Goal: Information Seeking & Learning: Learn about a topic

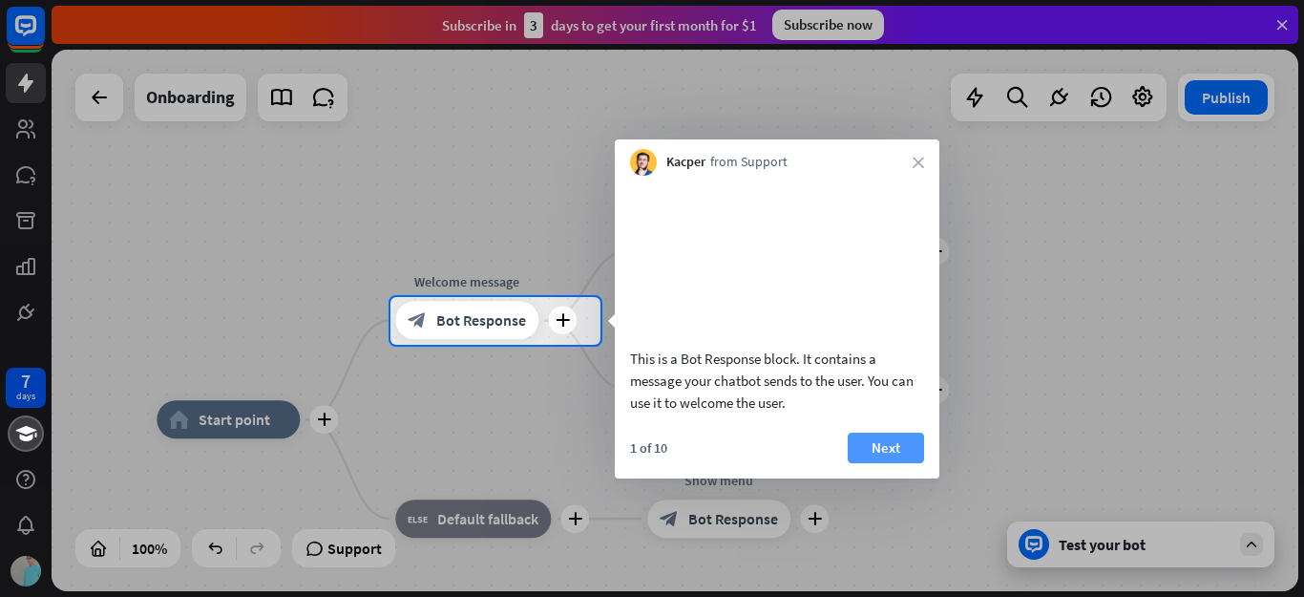
click at [877, 462] on button "Next" at bounding box center [886, 448] width 76 height 31
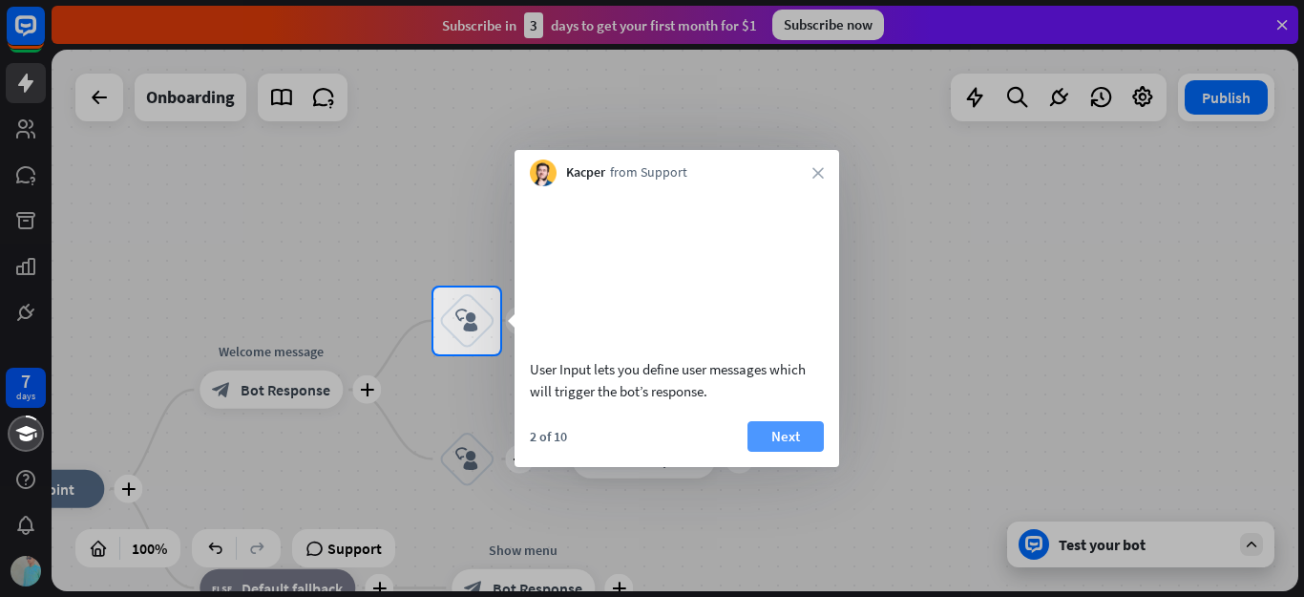
click at [787, 452] on button "Next" at bounding box center [786, 436] width 76 height 31
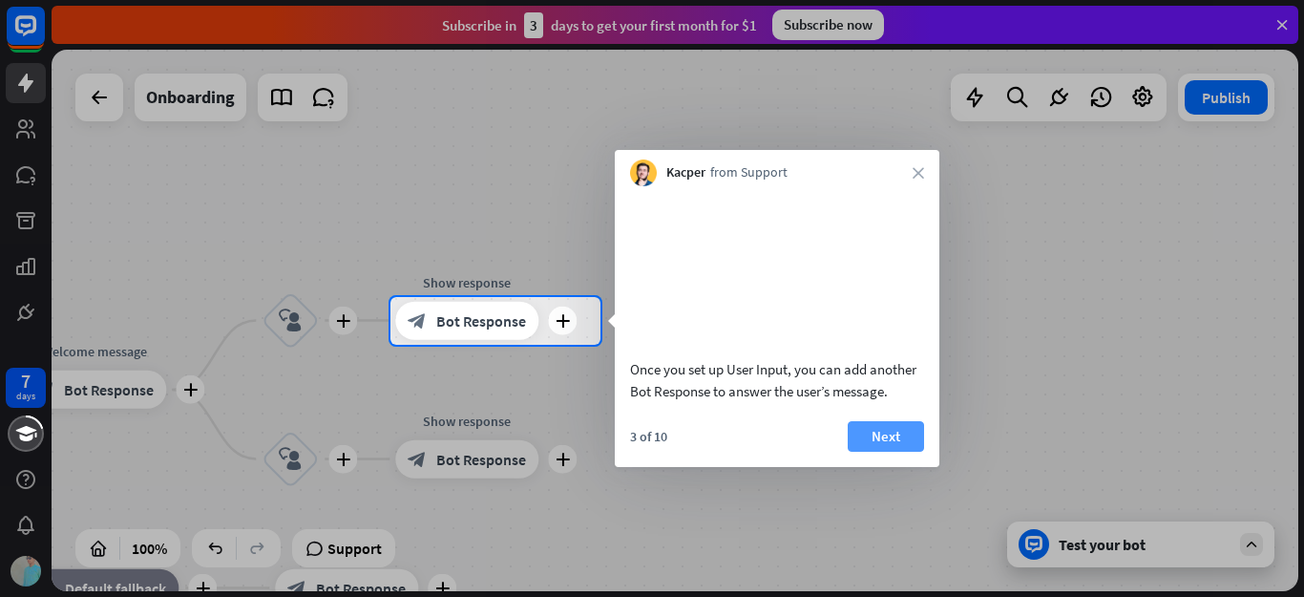
click at [861, 452] on button "Next" at bounding box center [886, 436] width 76 height 31
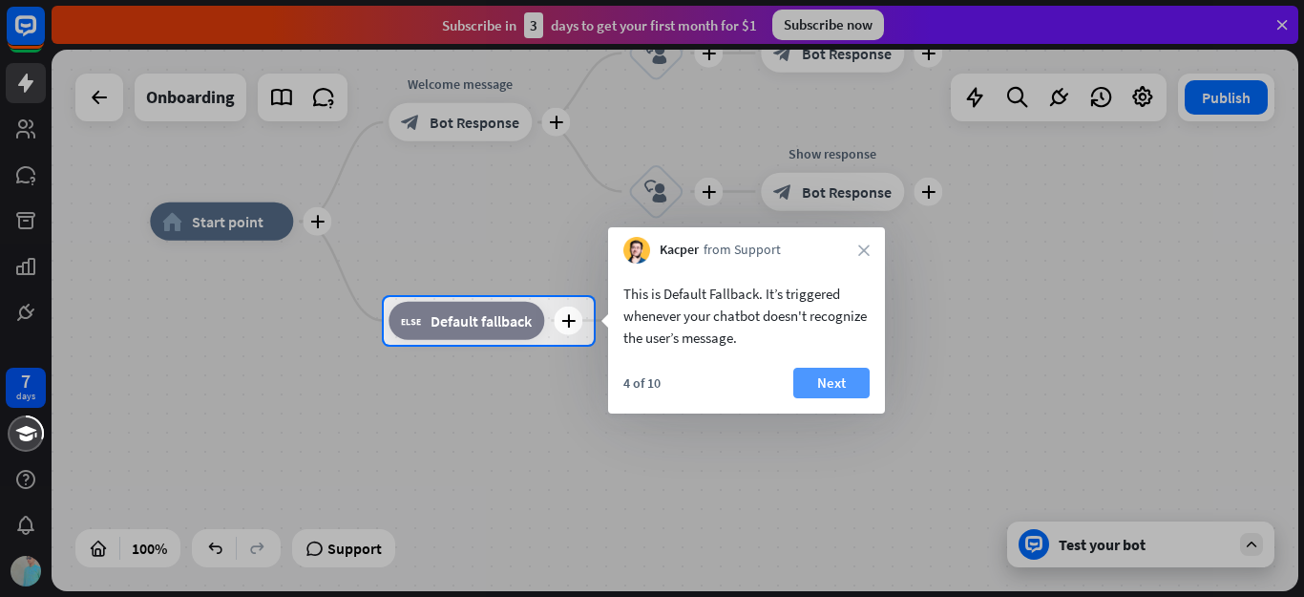
click at [841, 385] on button "Next" at bounding box center [831, 383] width 76 height 31
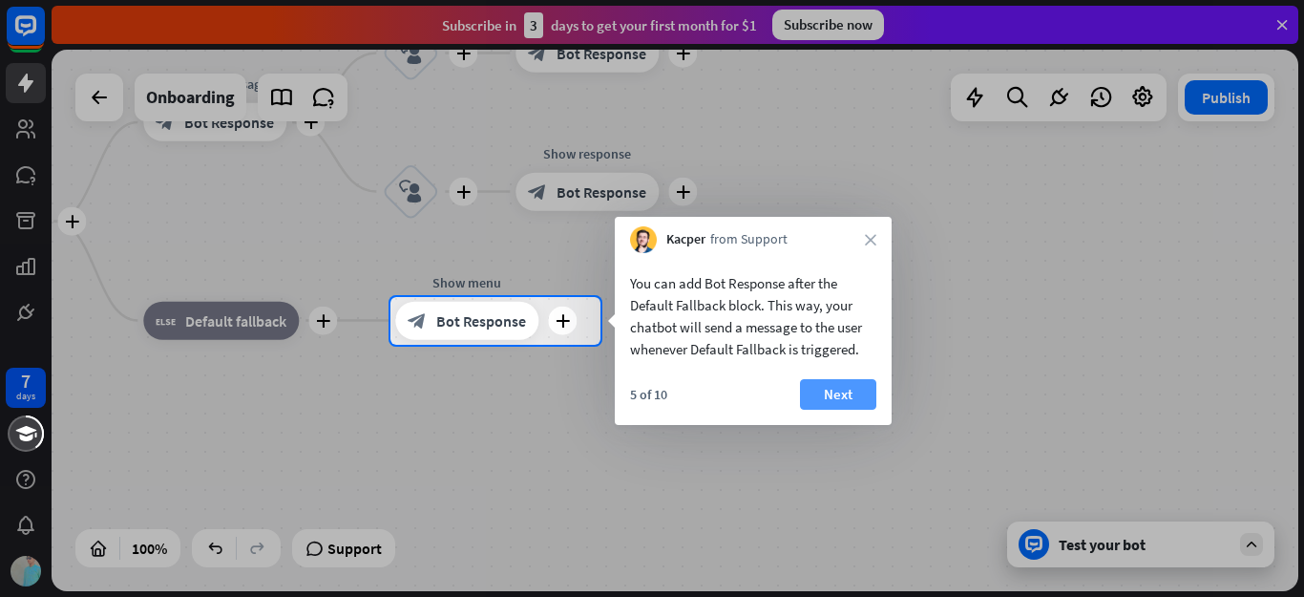
click at [862, 398] on button "Next" at bounding box center [838, 394] width 76 height 31
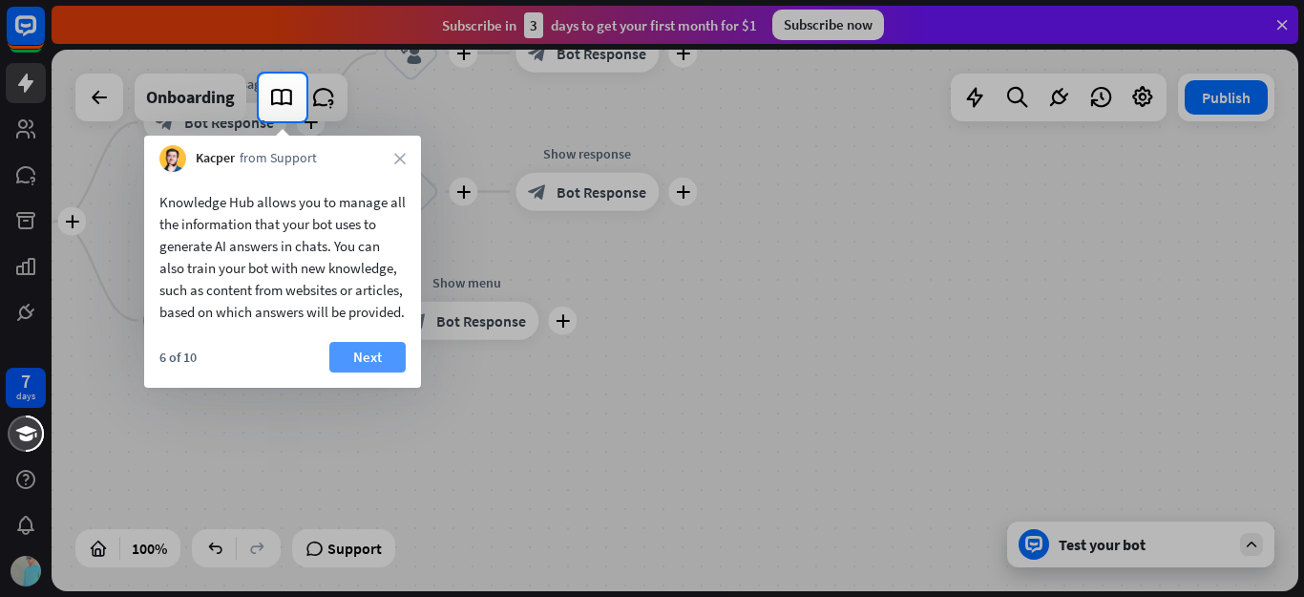
click at [358, 372] on button "Next" at bounding box center [367, 357] width 76 height 31
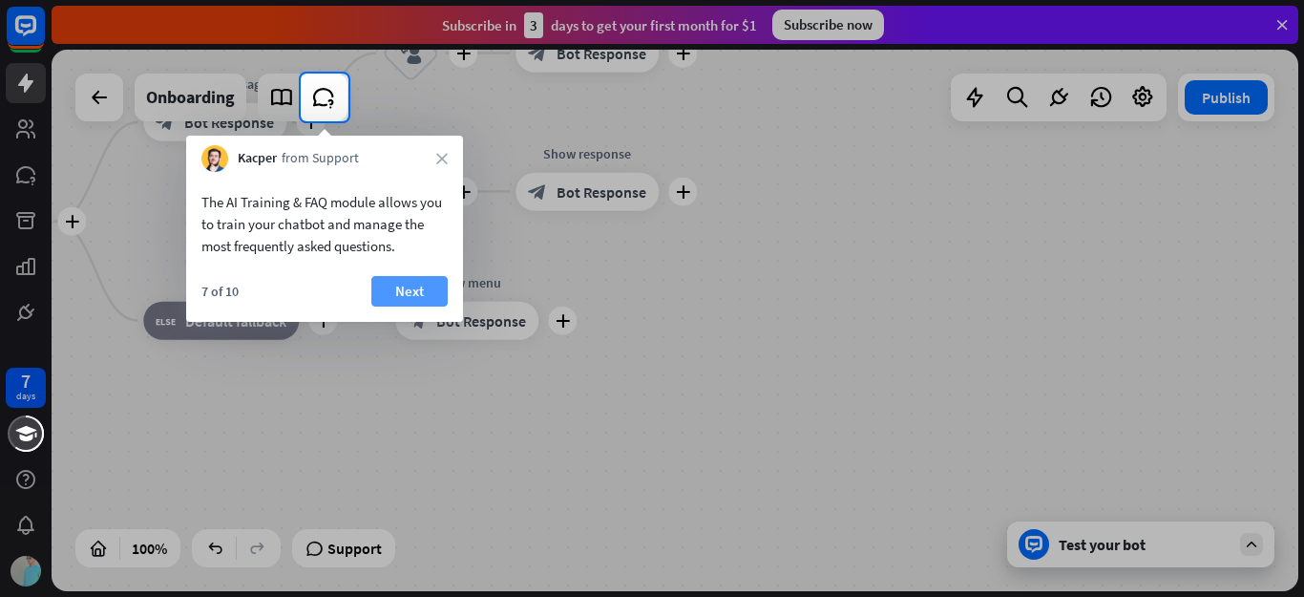
click at [401, 288] on button "Next" at bounding box center [409, 291] width 76 height 31
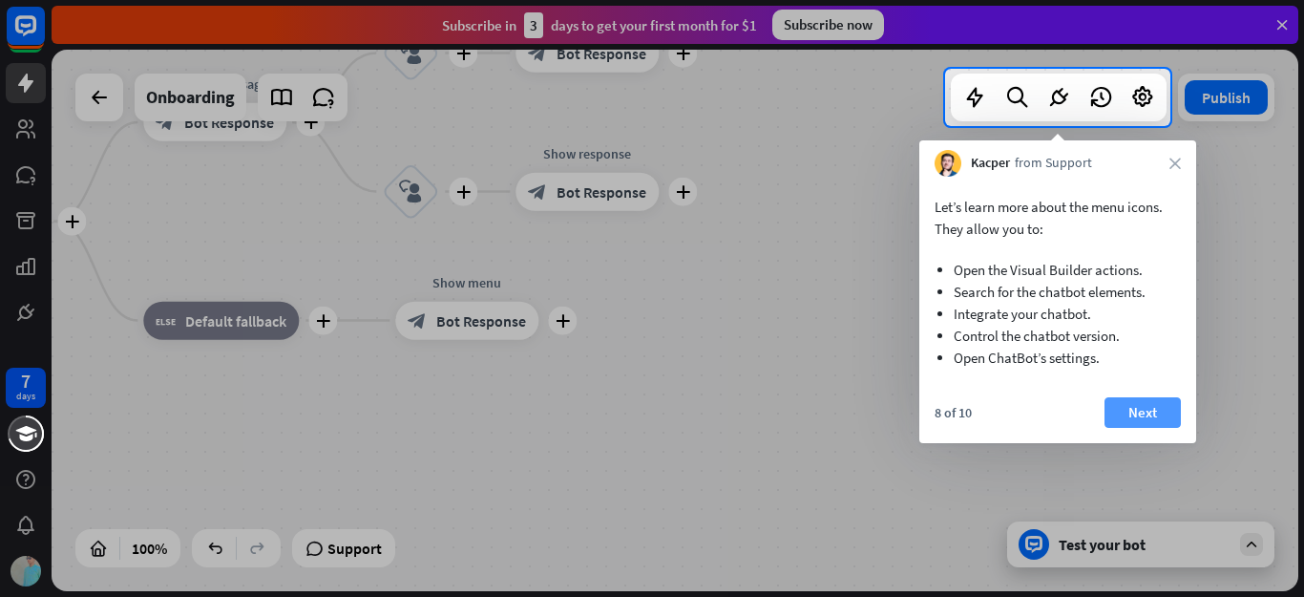
click at [1114, 406] on button "Next" at bounding box center [1143, 412] width 76 height 31
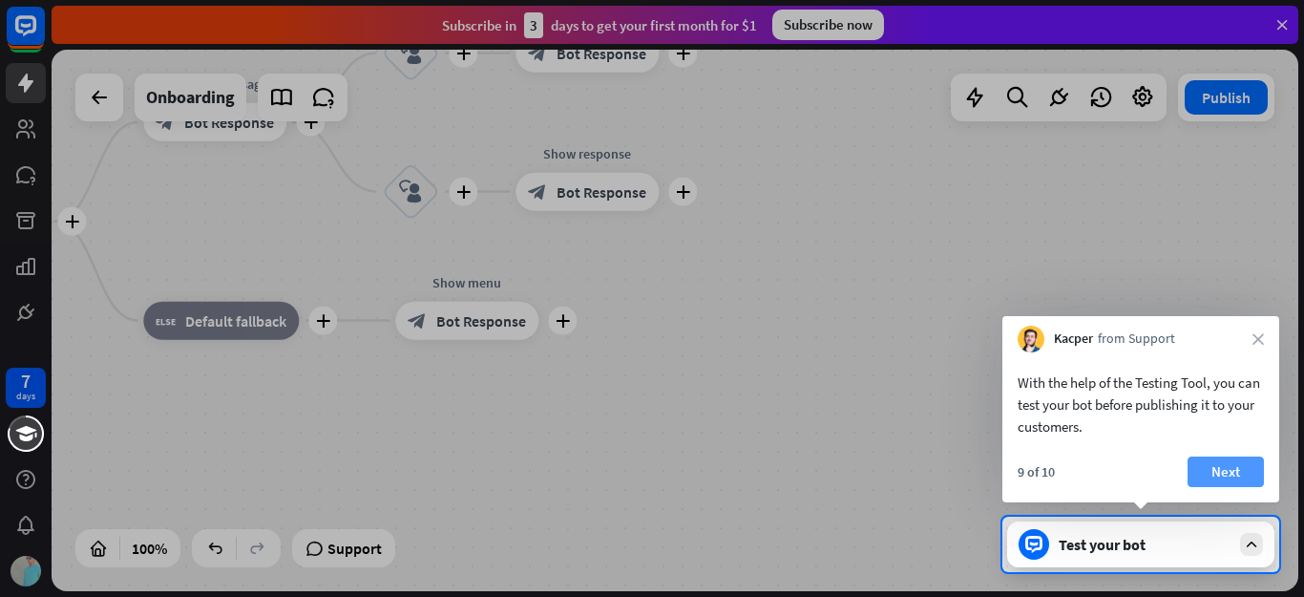
click at [1228, 468] on button "Next" at bounding box center [1226, 471] width 76 height 31
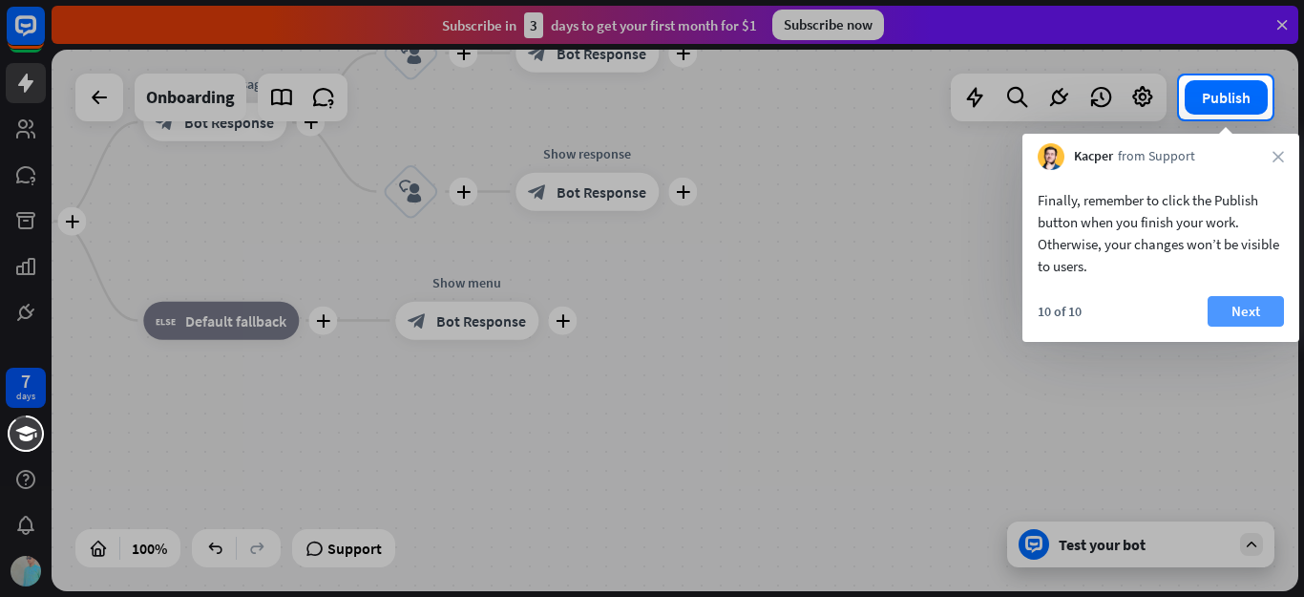
click at [1227, 322] on button "Next" at bounding box center [1246, 311] width 76 height 31
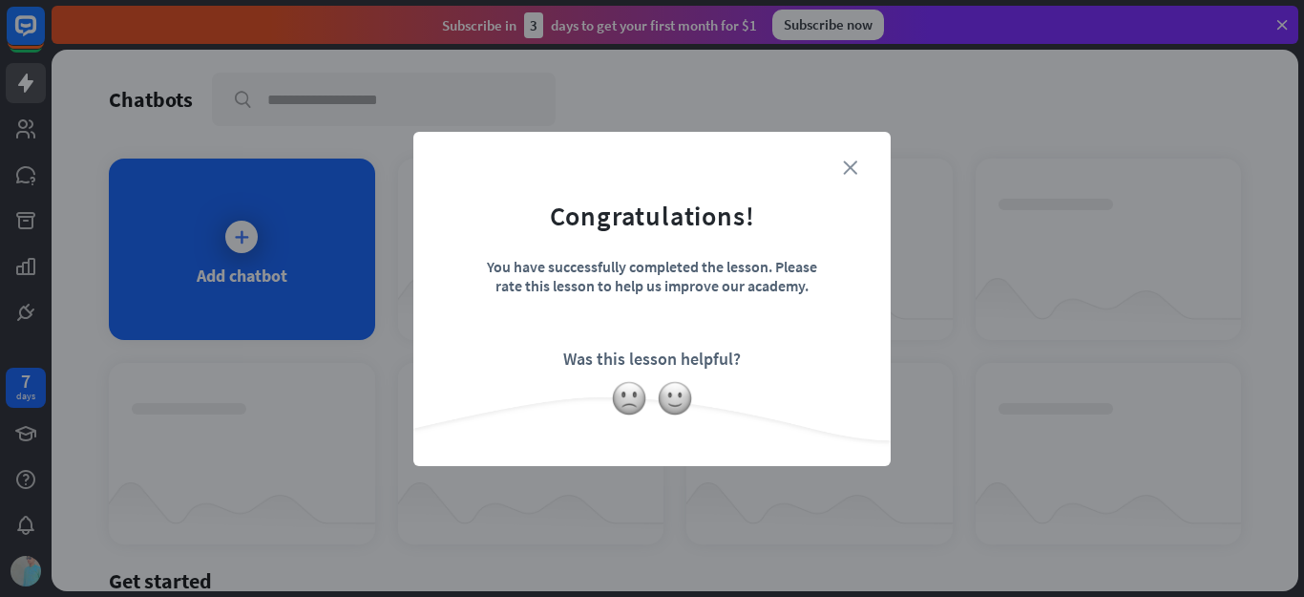
click at [845, 170] on icon "close" at bounding box center [850, 167] width 14 height 14
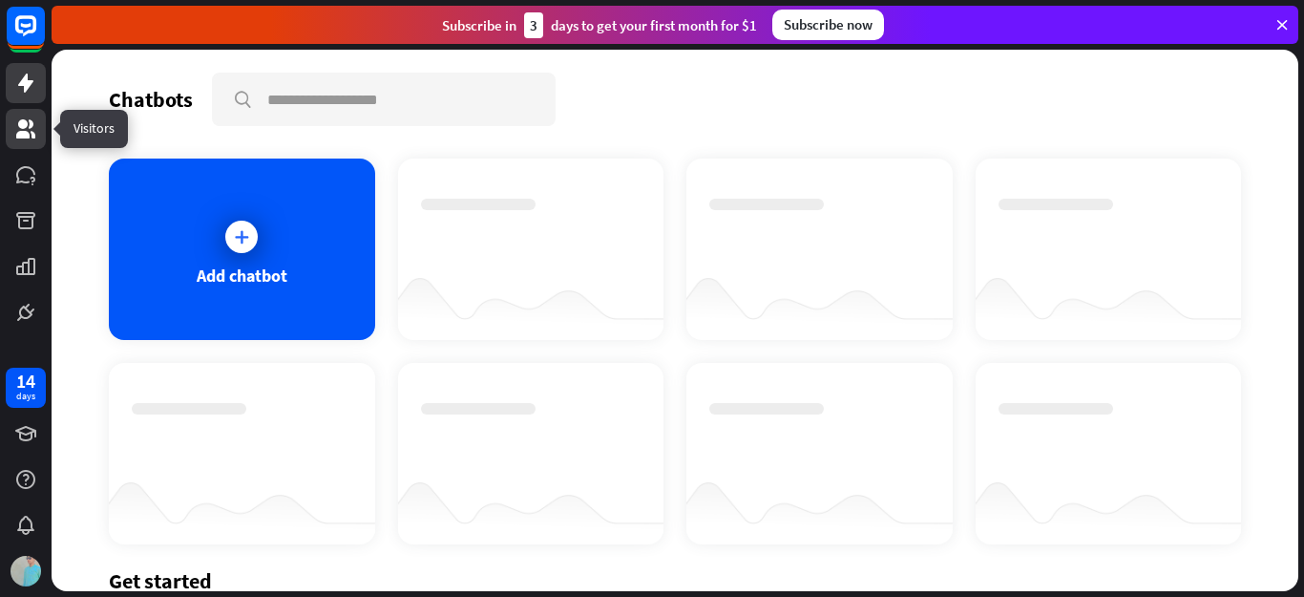
click at [27, 128] on icon at bounding box center [25, 128] width 23 height 23
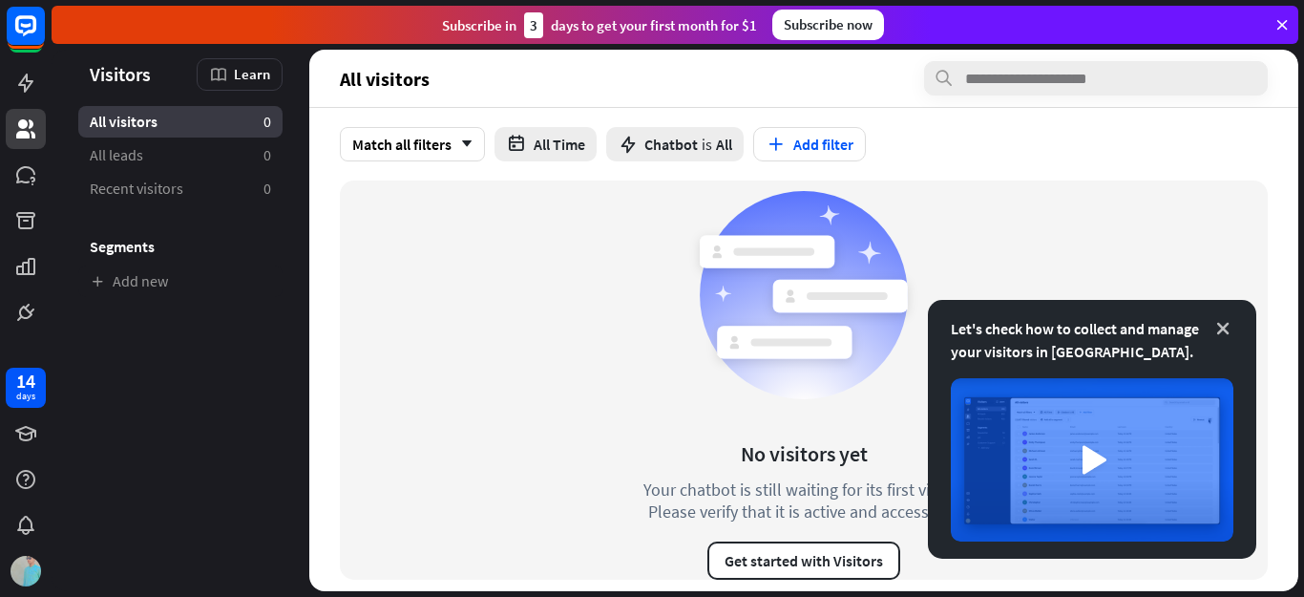
click at [1230, 320] on icon at bounding box center [1223, 328] width 19 height 19
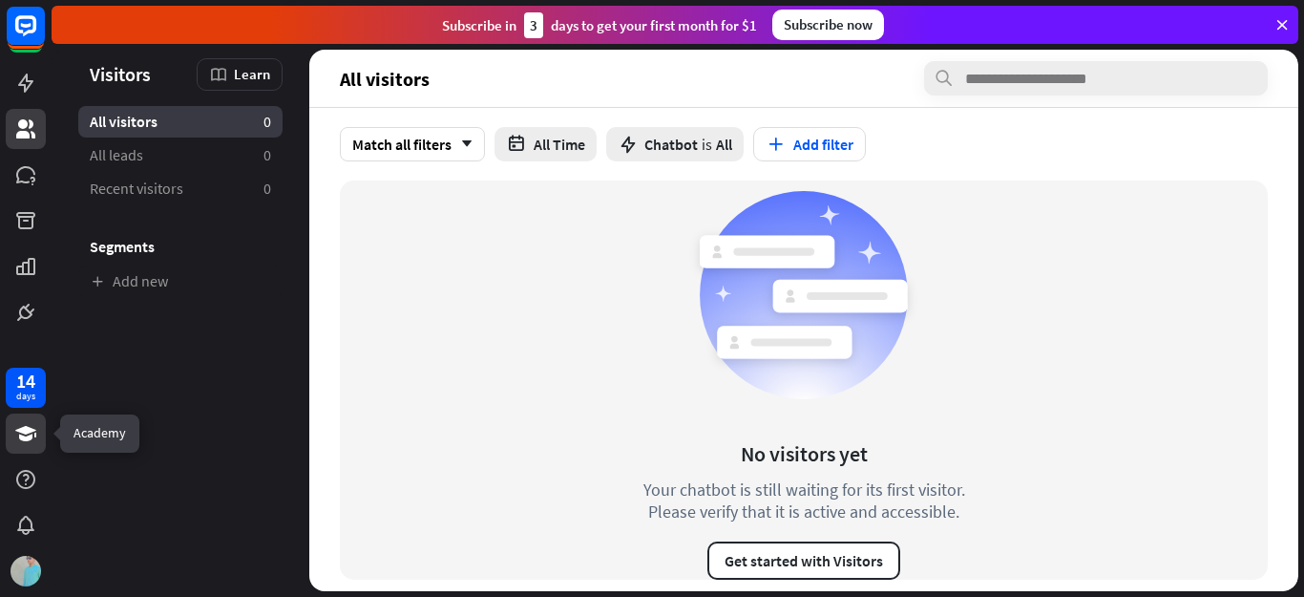
click at [25, 433] on icon at bounding box center [25, 433] width 21 height 15
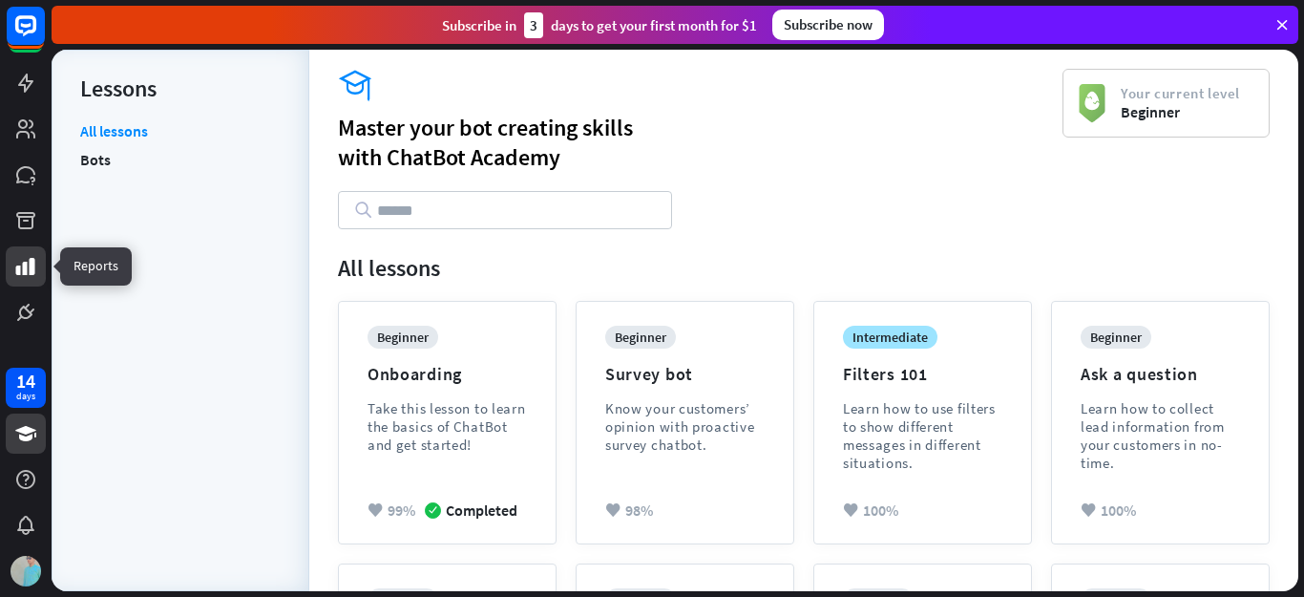
click at [31, 266] on icon at bounding box center [25, 266] width 19 height 17
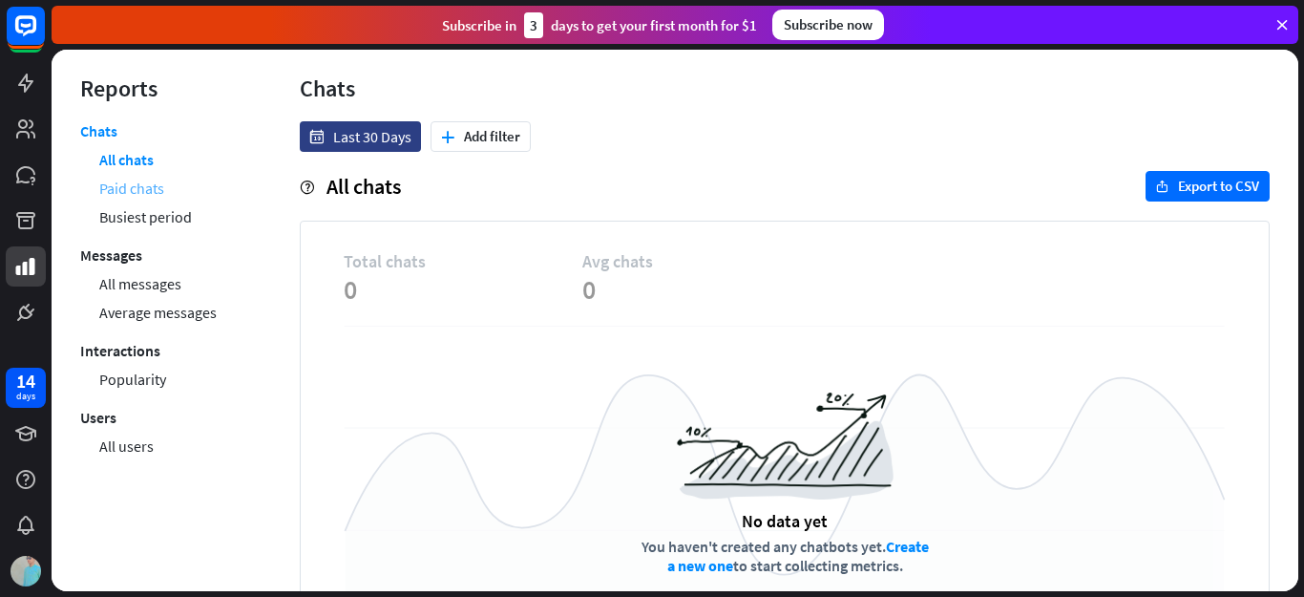
click at [101, 182] on link "Paid chats" at bounding box center [131, 188] width 65 height 29
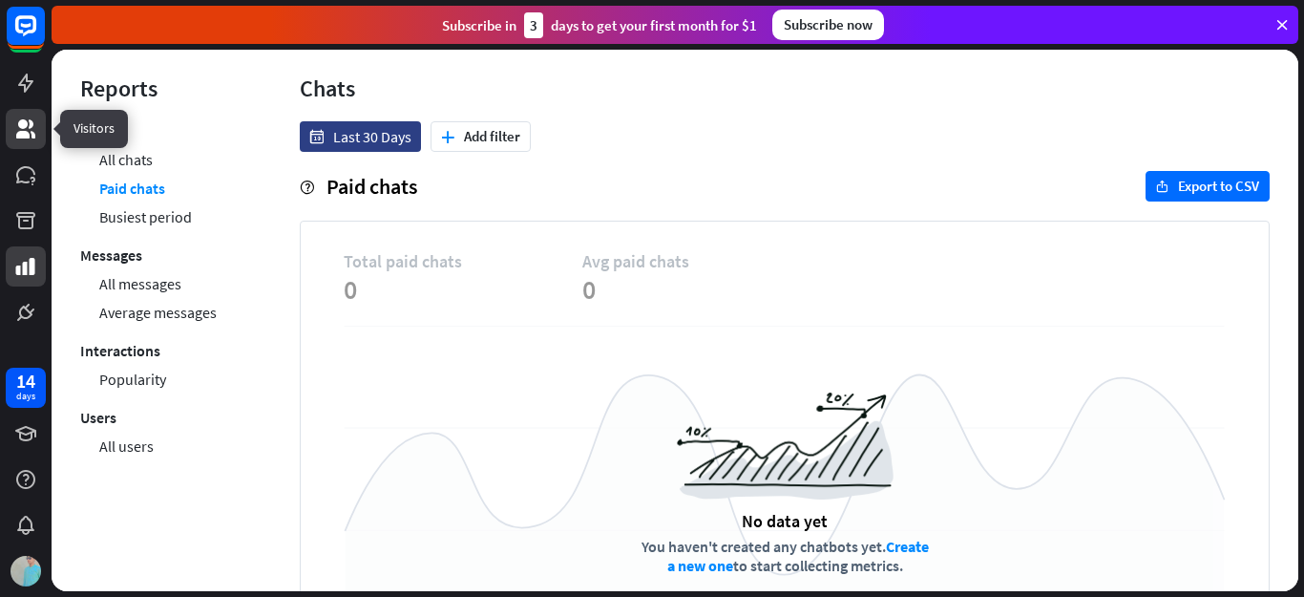
click at [31, 122] on icon at bounding box center [25, 128] width 19 height 19
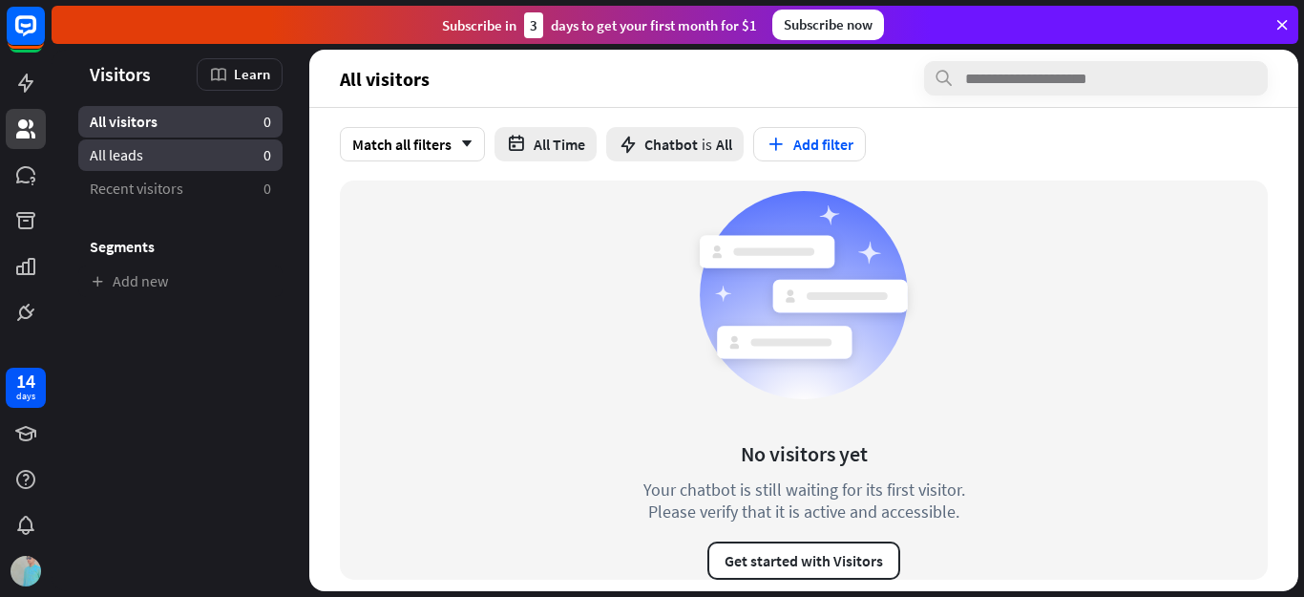
click at [196, 152] on link "All leads 0" at bounding box center [180, 155] width 204 height 32
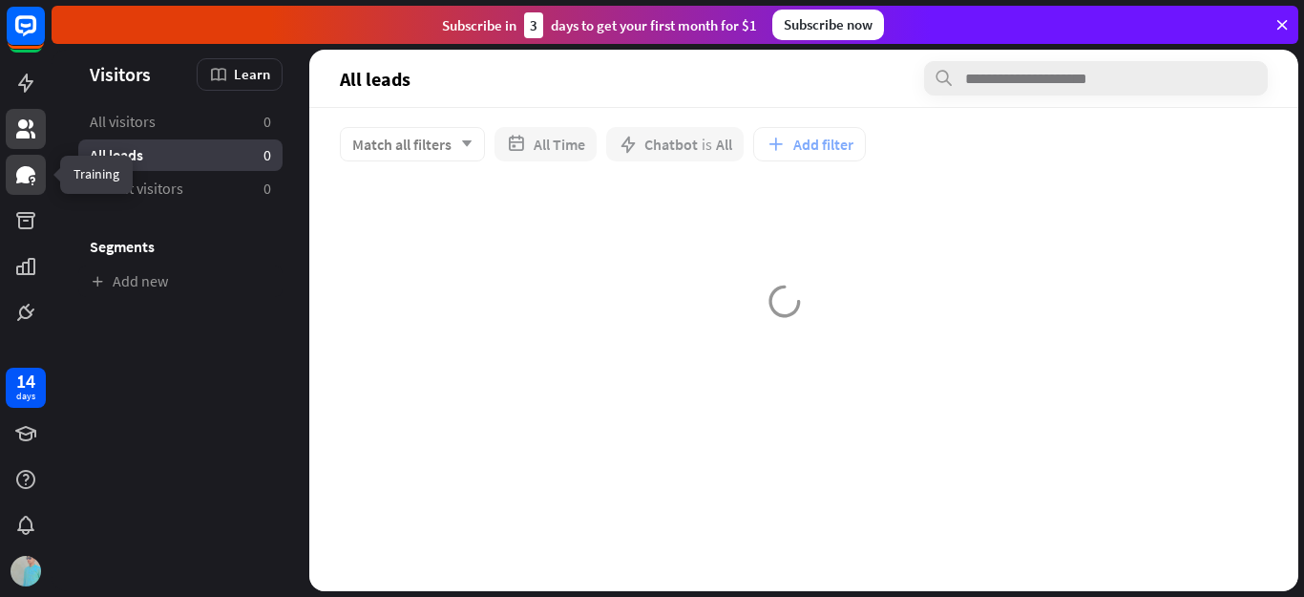
click at [32, 183] on icon at bounding box center [33, 184] width 2 height 2
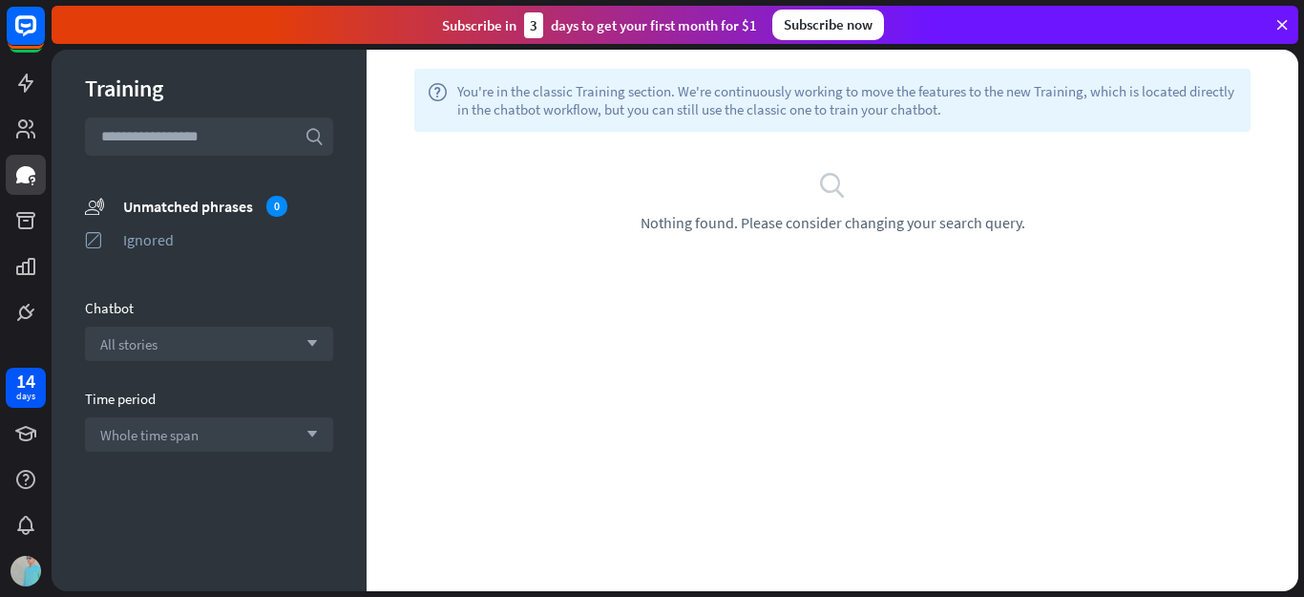
click at [21, 547] on div "14 days" at bounding box center [26, 476] width 52 height 229
click at [32, 567] on img at bounding box center [26, 571] width 31 height 31
